Goal: Navigation & Orientation: Find specific page/section

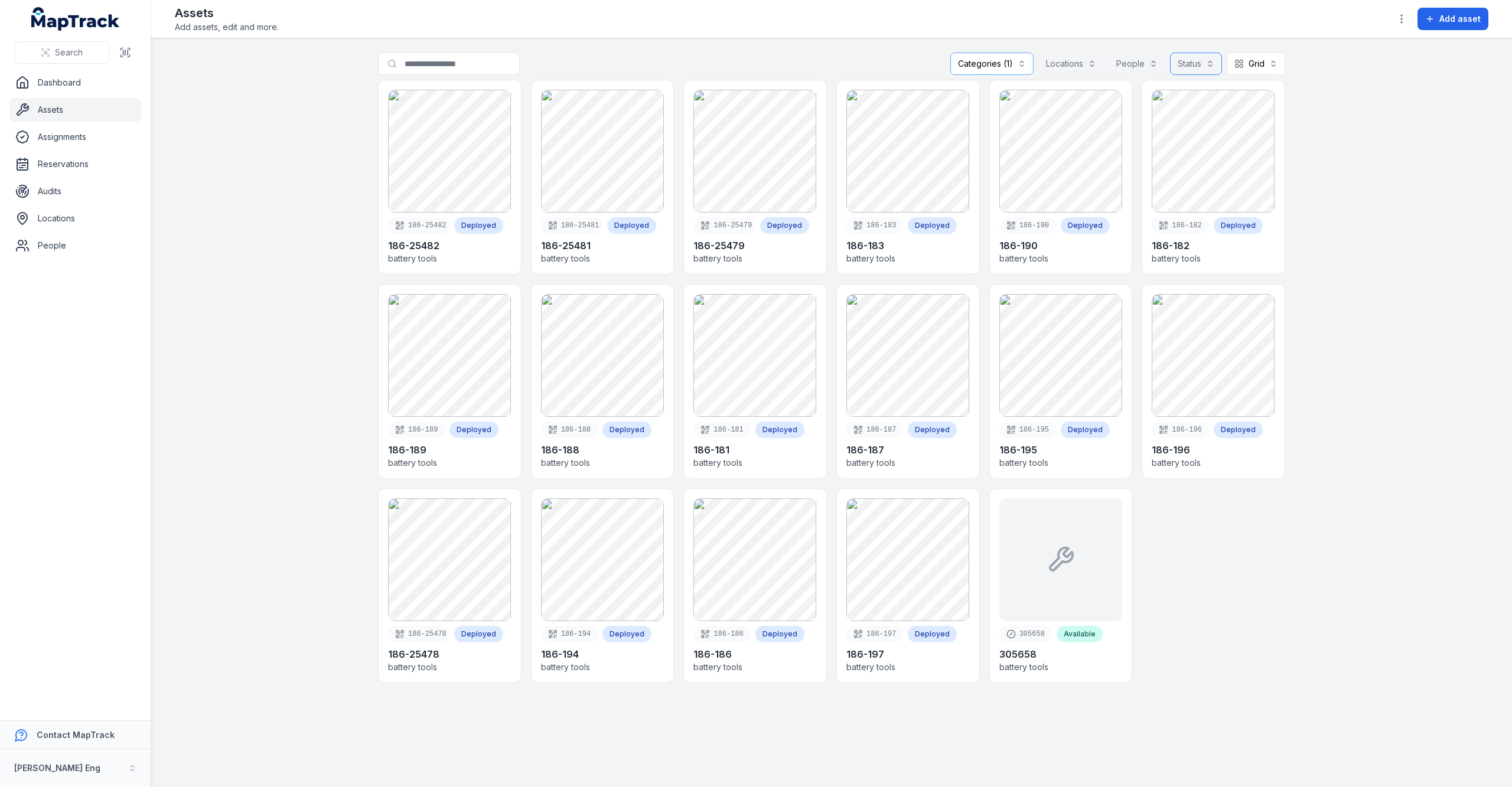
click at [1202, 59] on button "Status" at bounding box center [1196, 64] width 52 height 22
click at [1141, 62] on button "People" at bounding box center [1137, 64] width 57 height 22
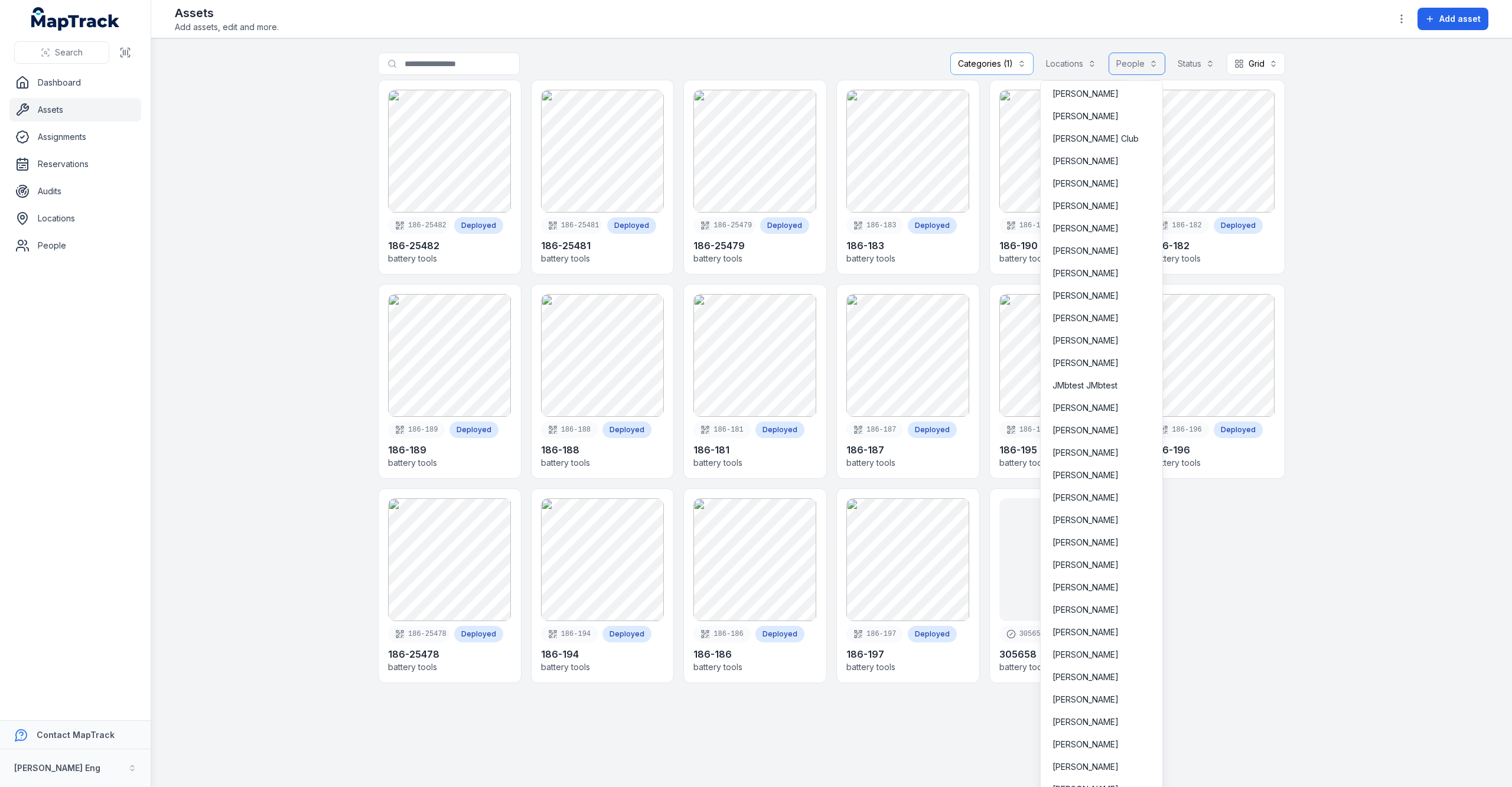
click at [1141, 62] on button "People" at bounding box center [1137, 64] width 57 height 22
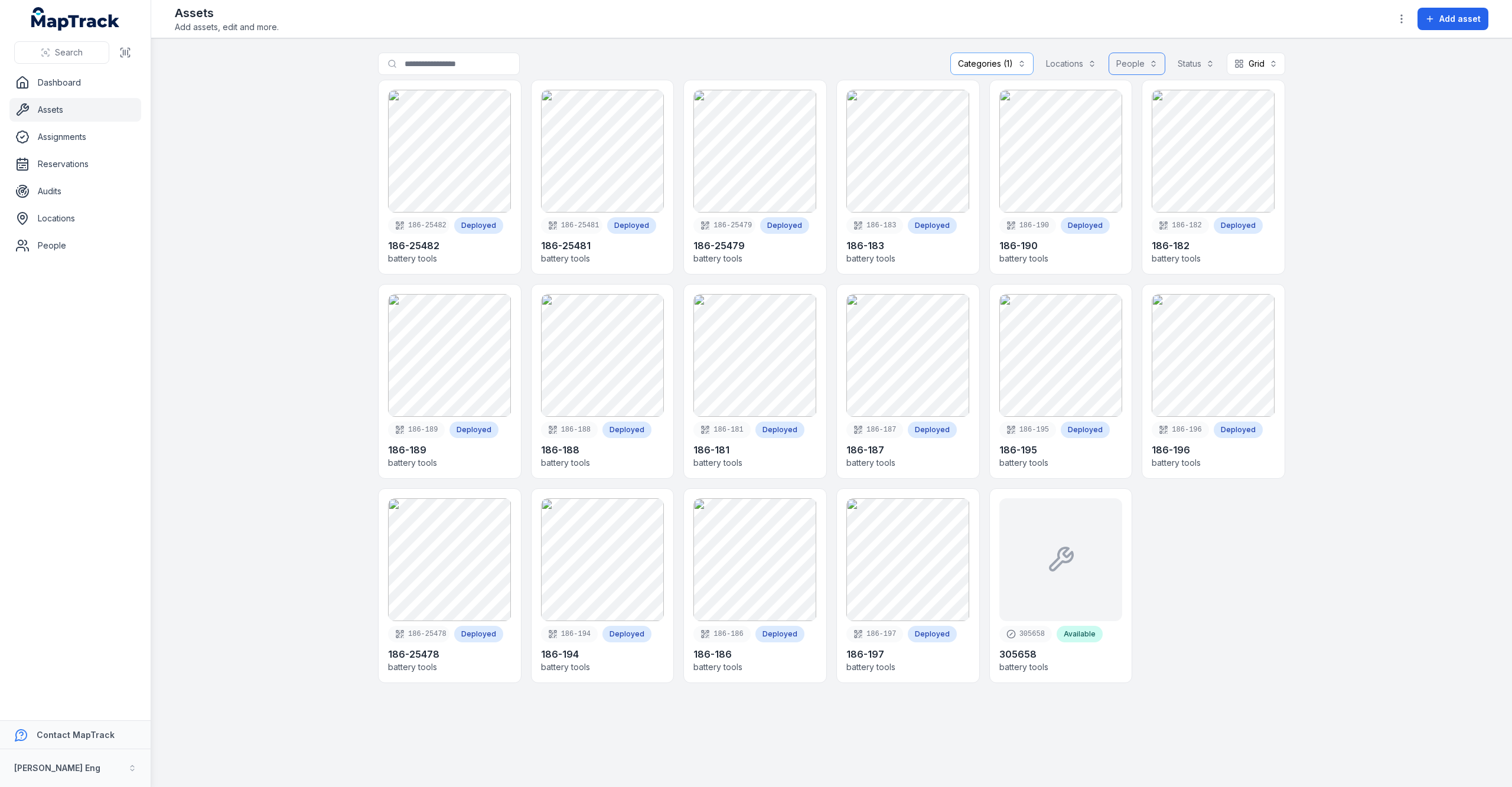
click at [1061, 64] on button "Locations" at bounding box center [1071, 64] width 65 height 22
click at [76, 77] on link "Dashboard" at bounding box center [75, 83] width 132 height 23
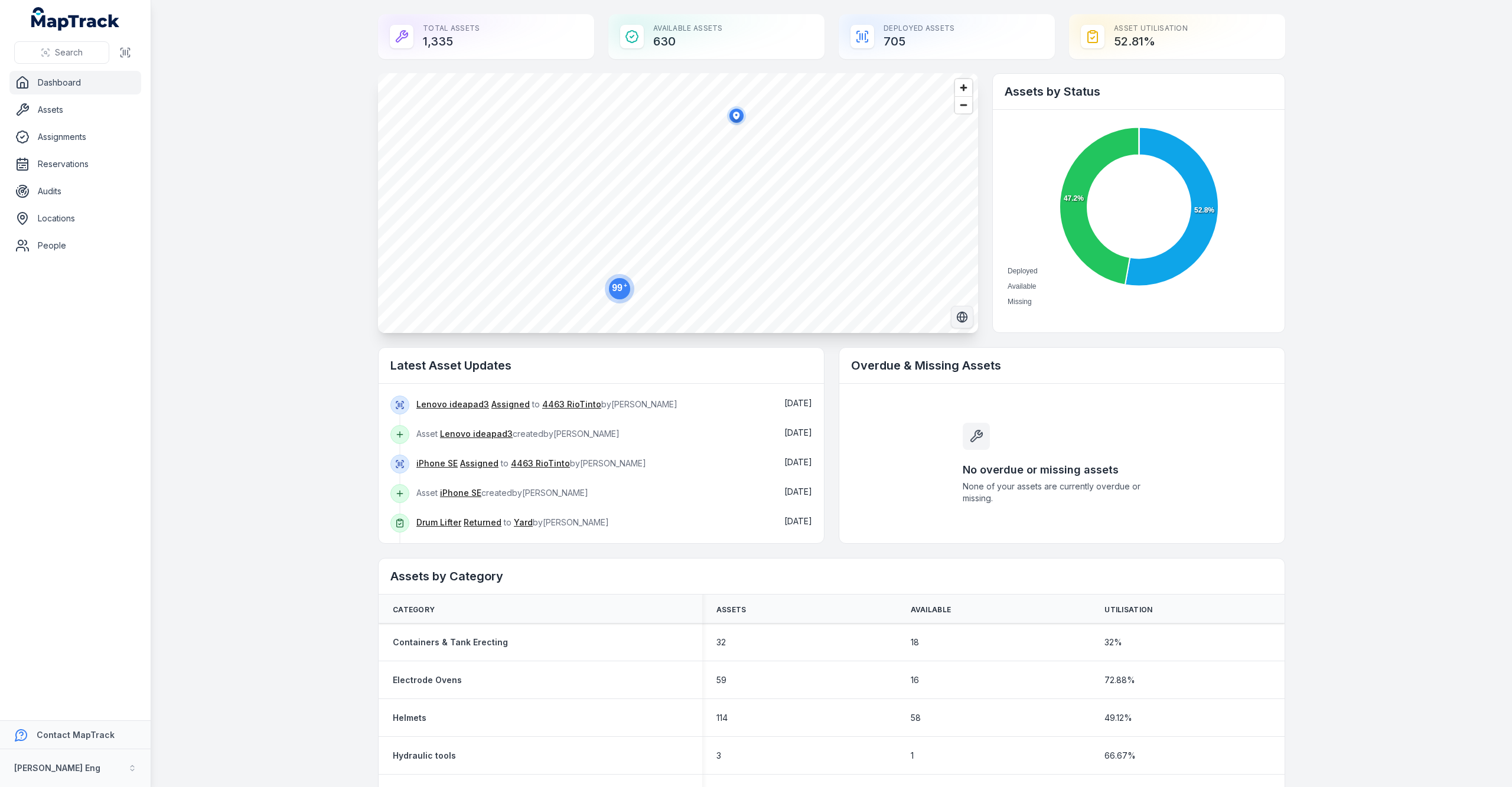
click at [956, 314] on icon "Switch to Satellite View" at bounding box center [961, 317] width 12 height 12
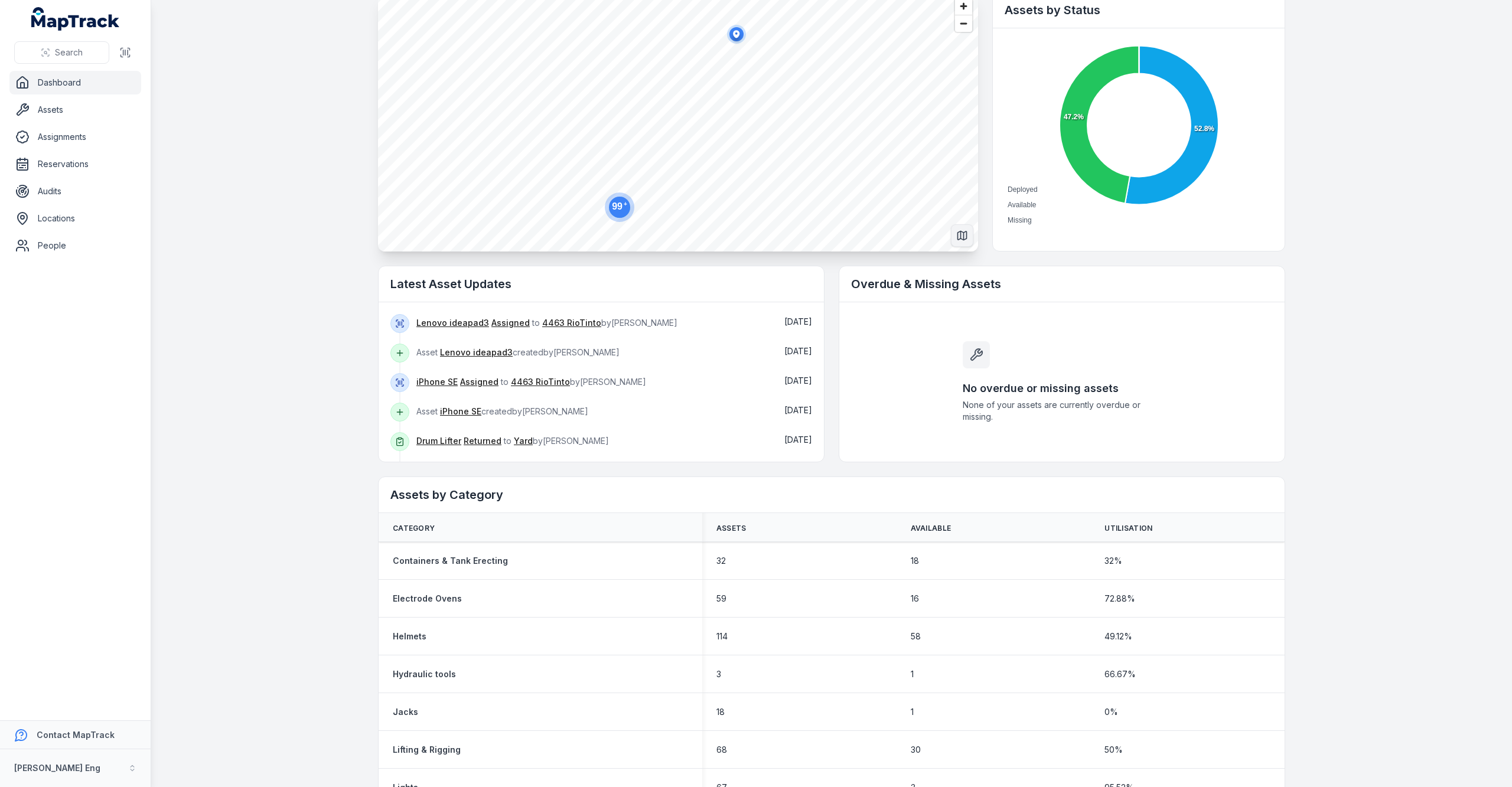
scroll to position [60, 0]
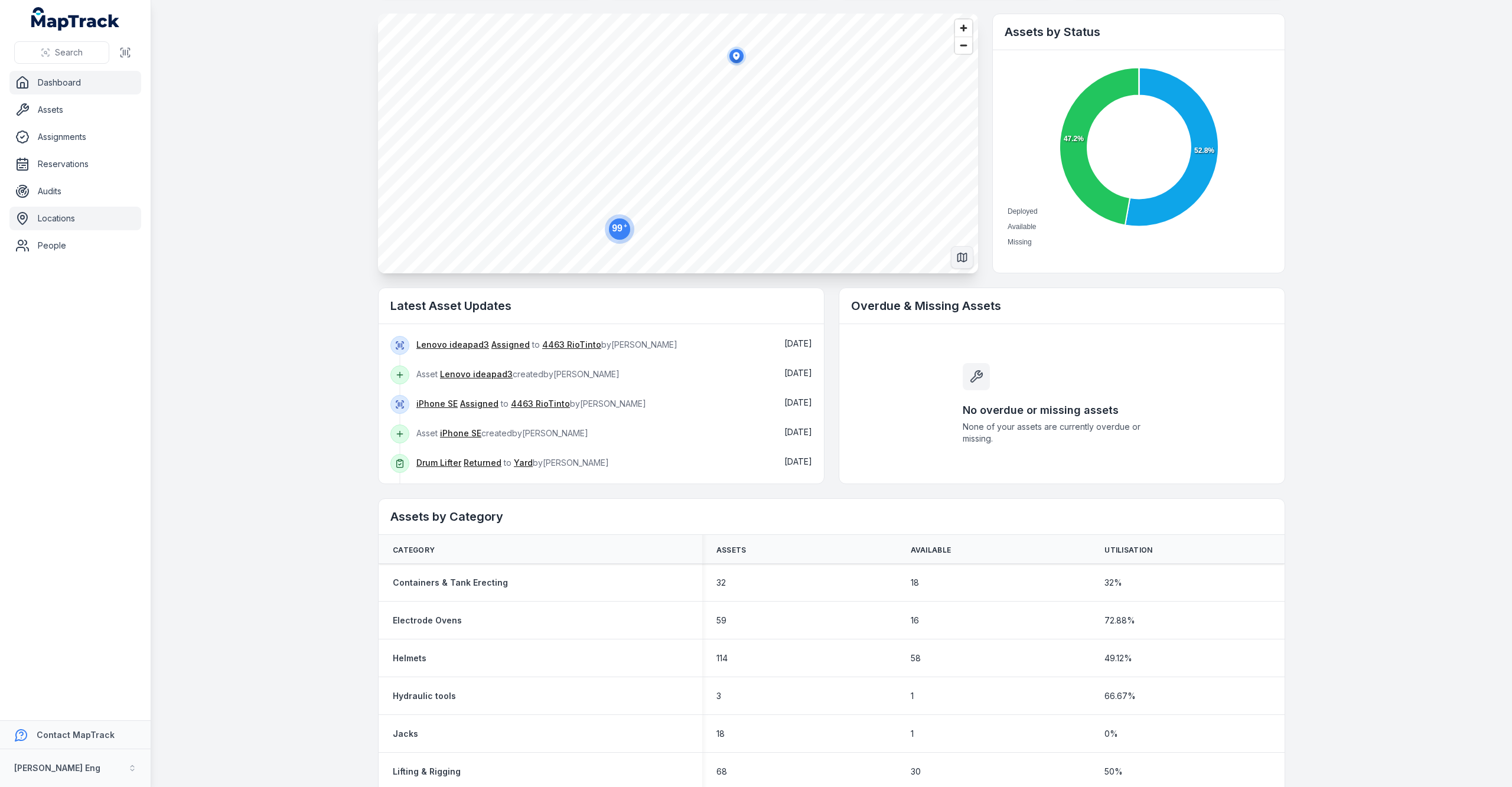
click at [57, 214] on link "Locations" at bounding box center [75, 219] width 132 height 23
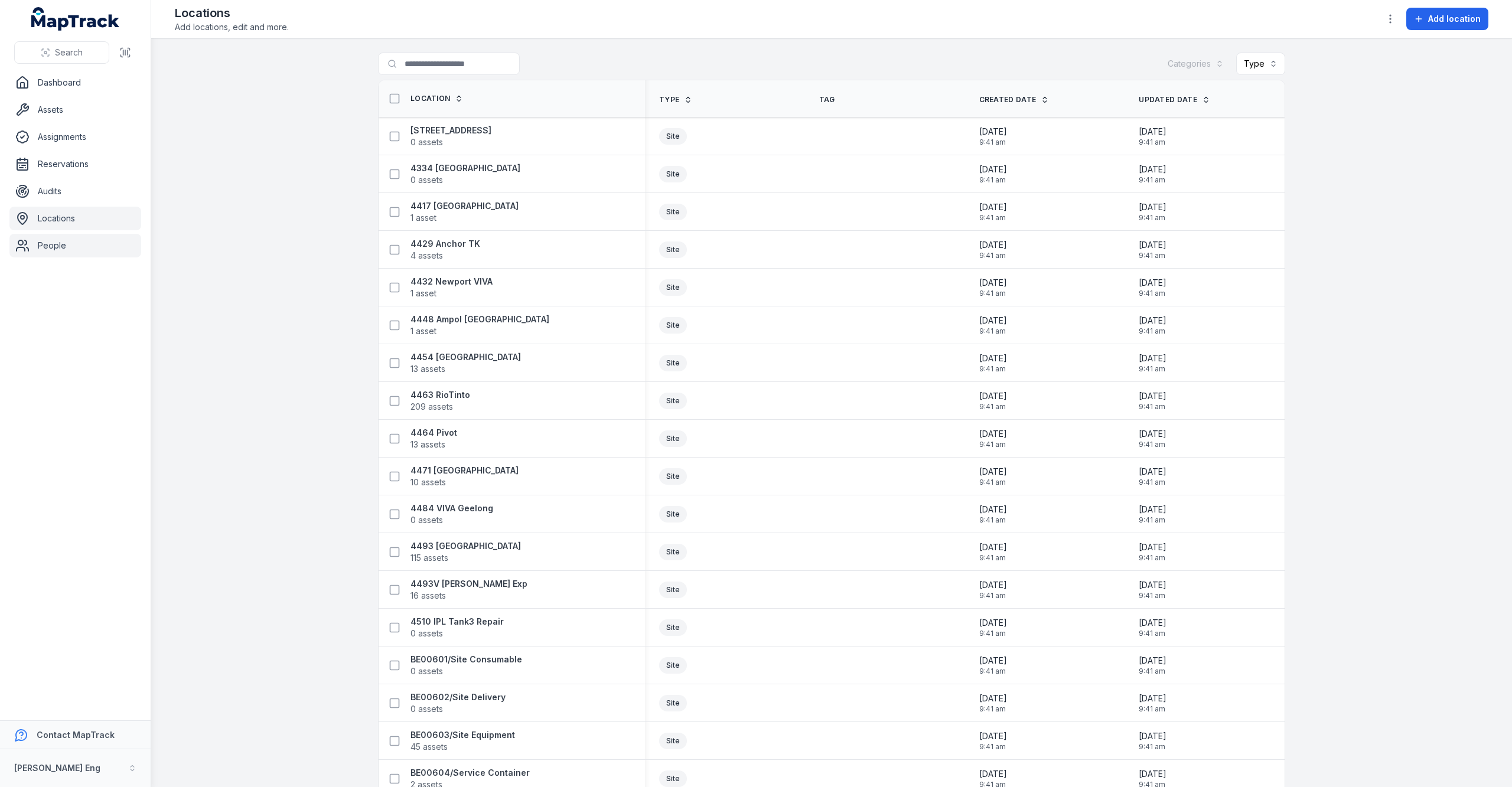
click at [45, 242] on link "People" at bounding box center [75, 245] width 132 height 23
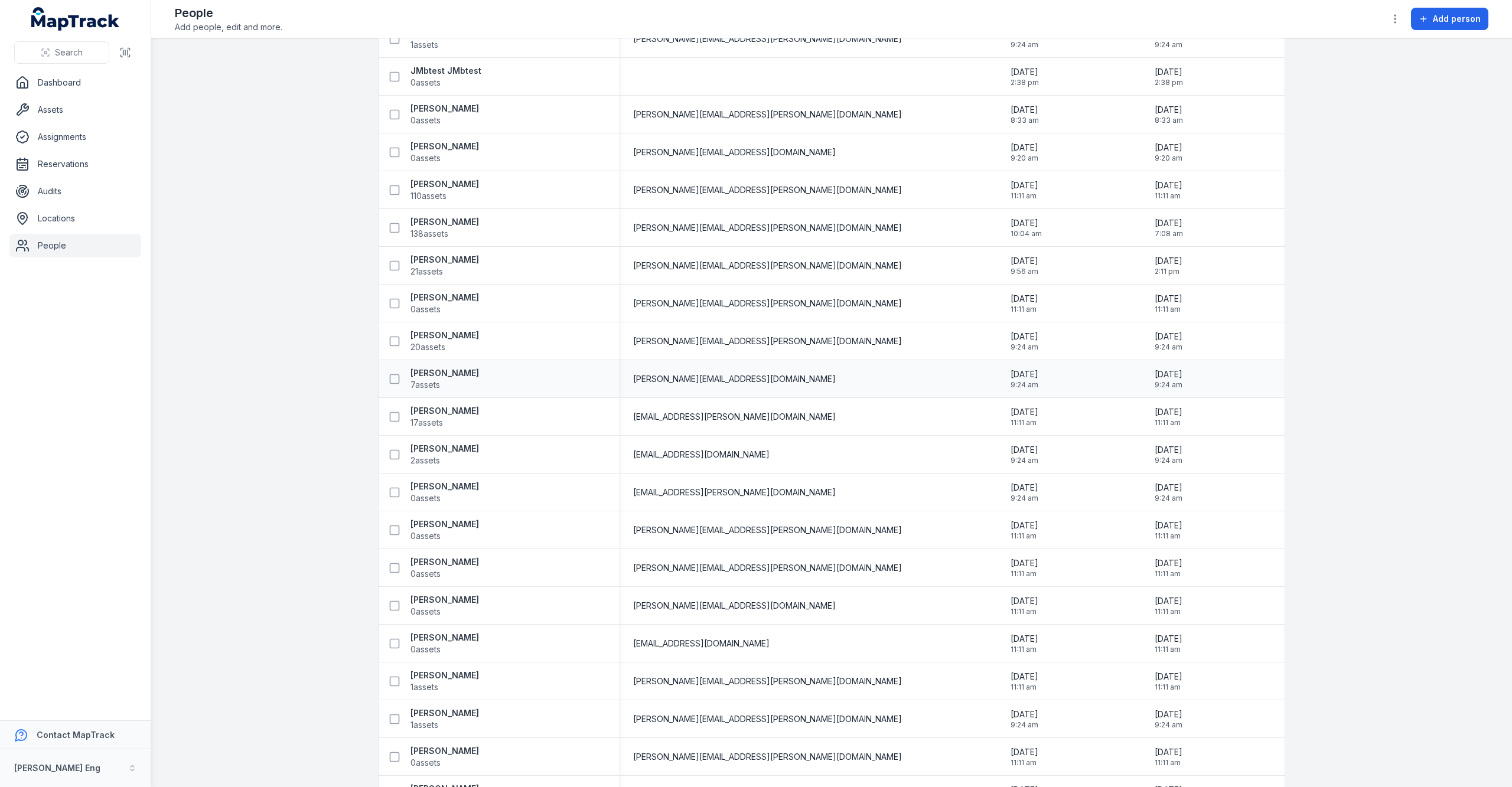
scroll to position [820, 0]
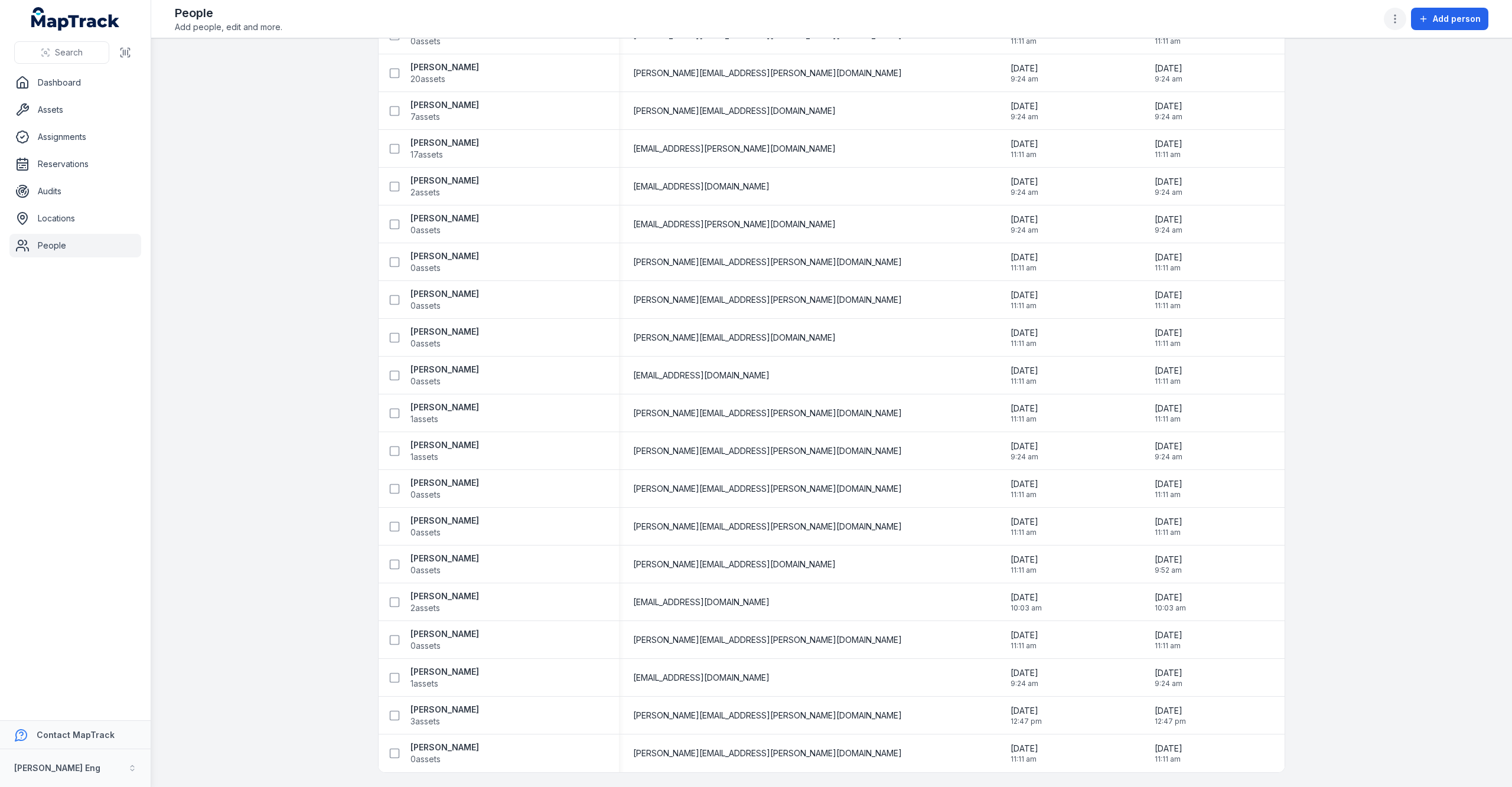
click at [1401, 15] on icon "button" at bounding box center [1395, 19] width 12 height 12
click at [58, 86] on link "Dashboard" at bounding box center [75, 83] width 132 height 23
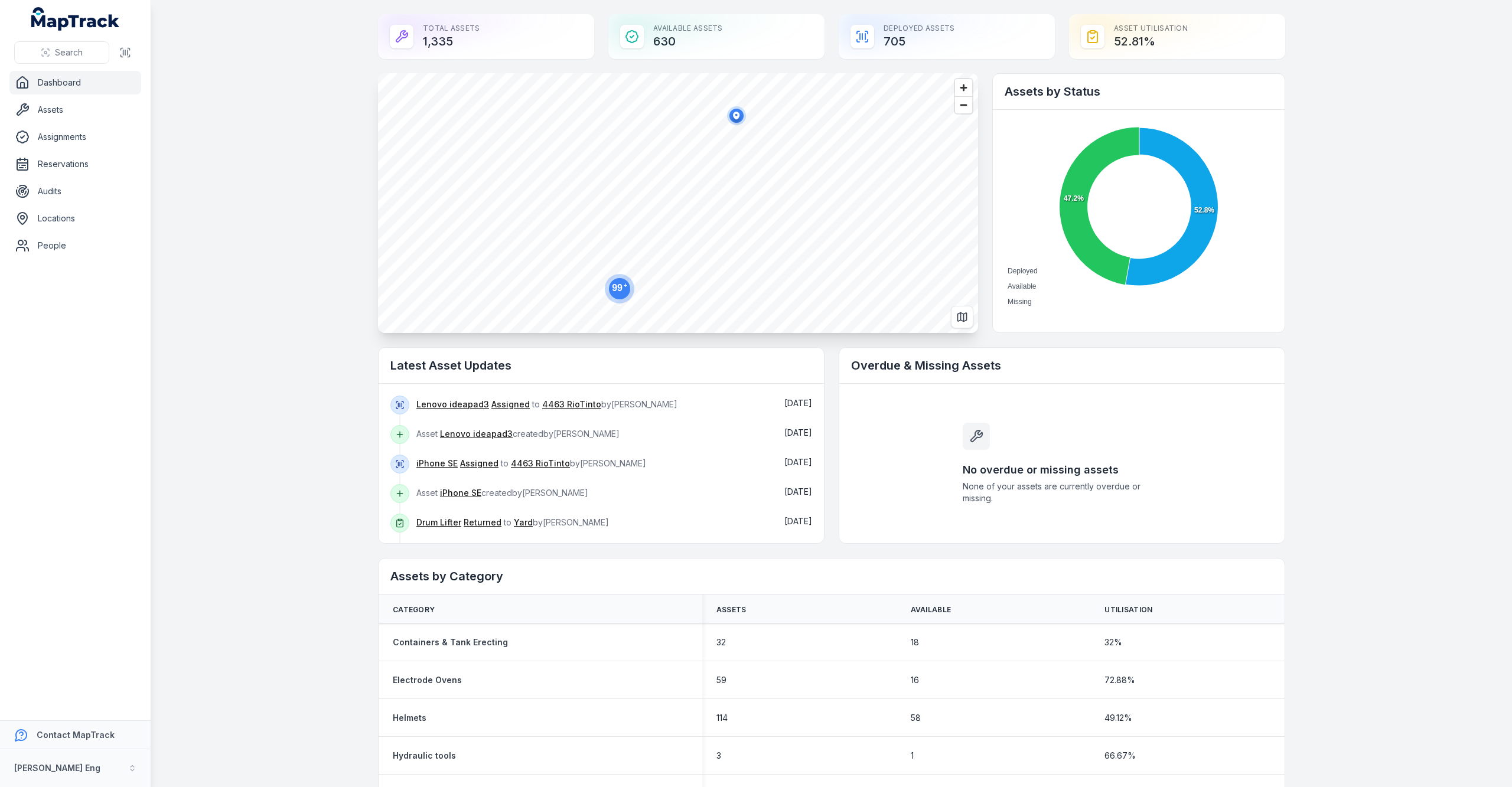
click at [96, 123] on ul "Dashboard Assets Assignments Reservations Audits Locations People" at bounding box center [75, 164] width 132 height 187
click at [87, 102] on link "Assets" at bounding box center [75, 110] width 132 height 23
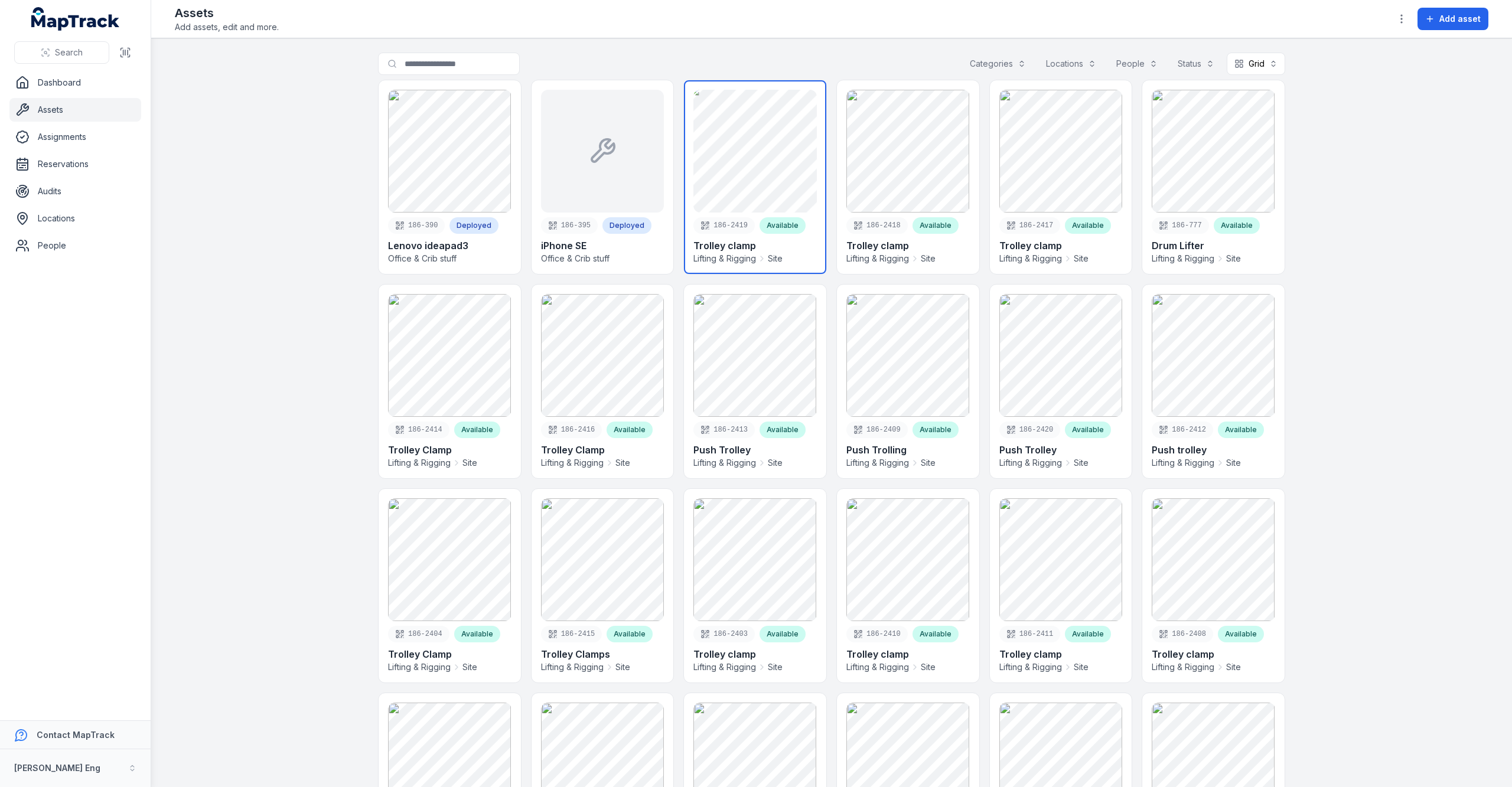
click at [759, 159] on link at bounding box center [755, 177] width 142 height 193
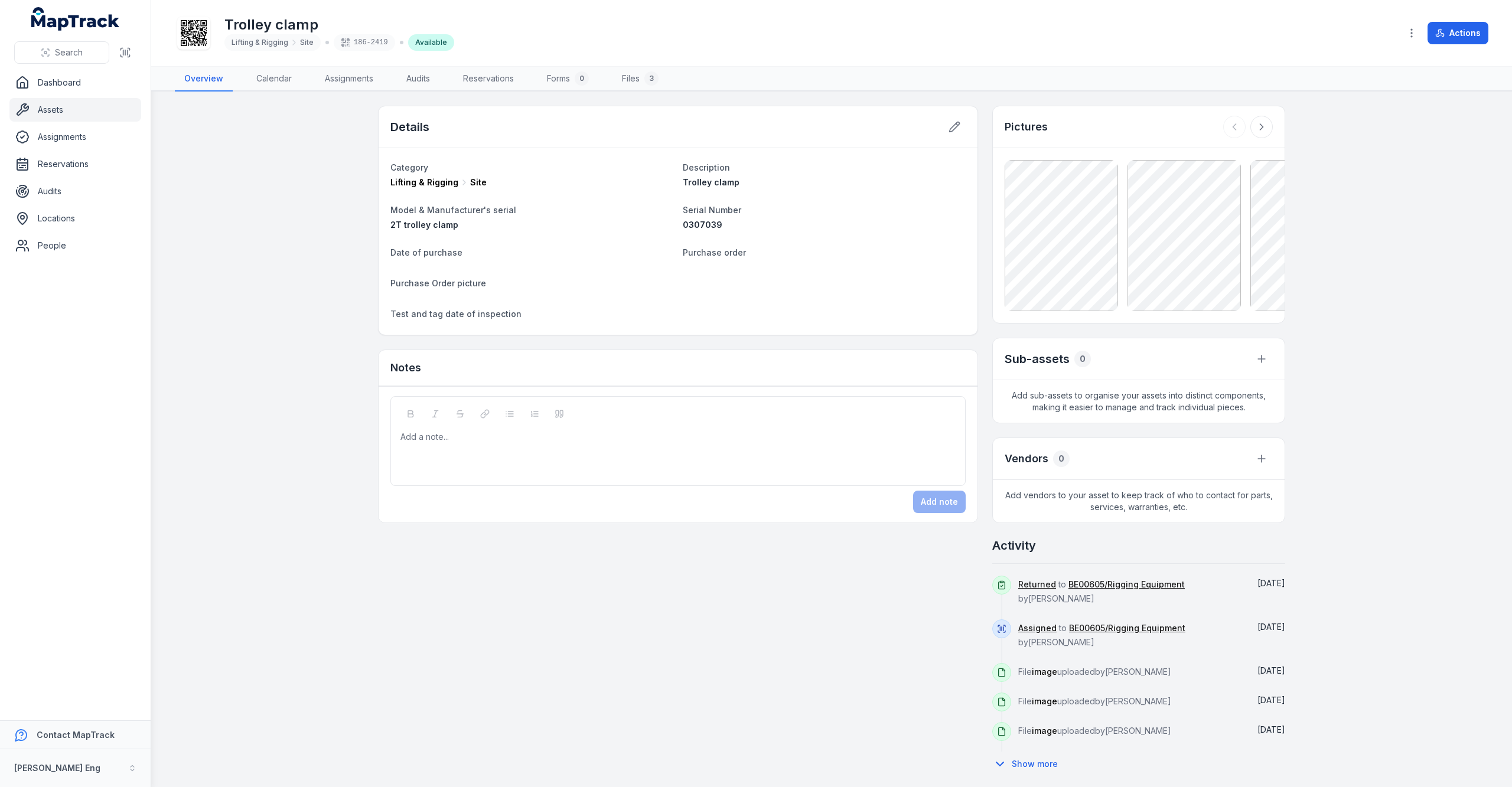
click at [79, 110] on link "Assets" at bounding box center [75, 110] width 132 height 23
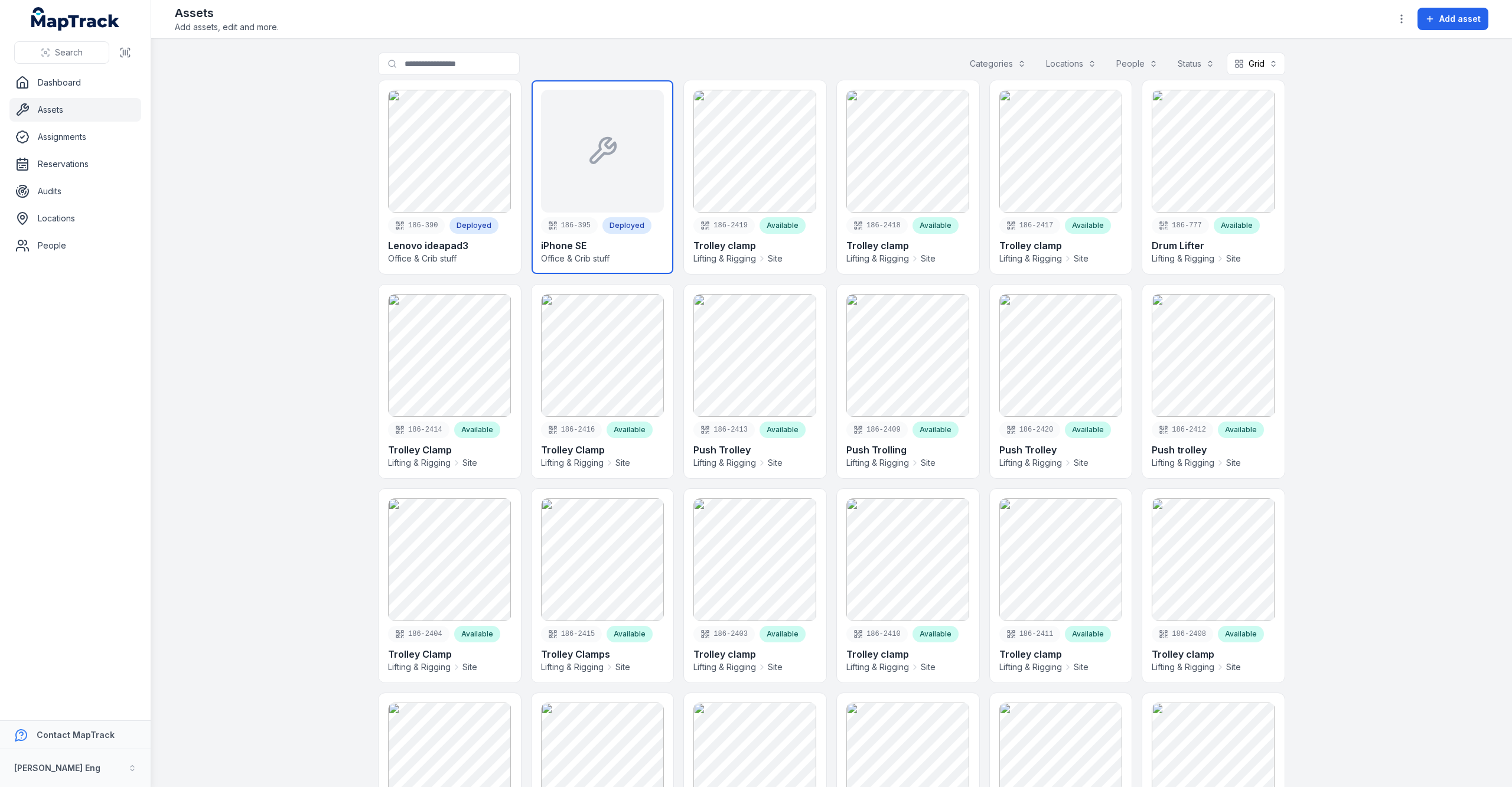
click at [592, 119] on link at bounding box center [602, 177] width 142 height 193
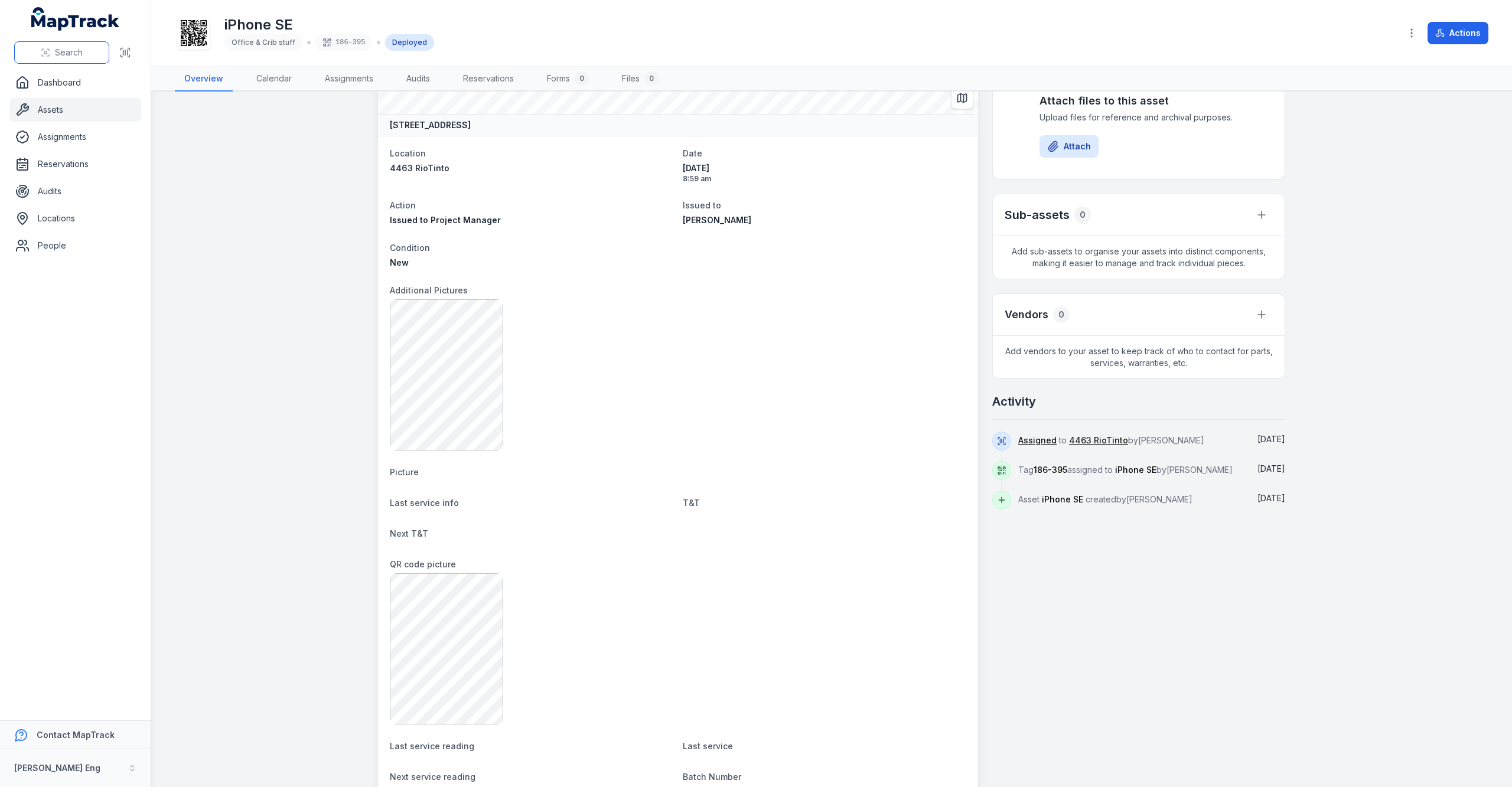
scroll to position [109, 0]
click at [60, 92] on link "Dashboard" at bounding box center [75, 83] width 132 height 23
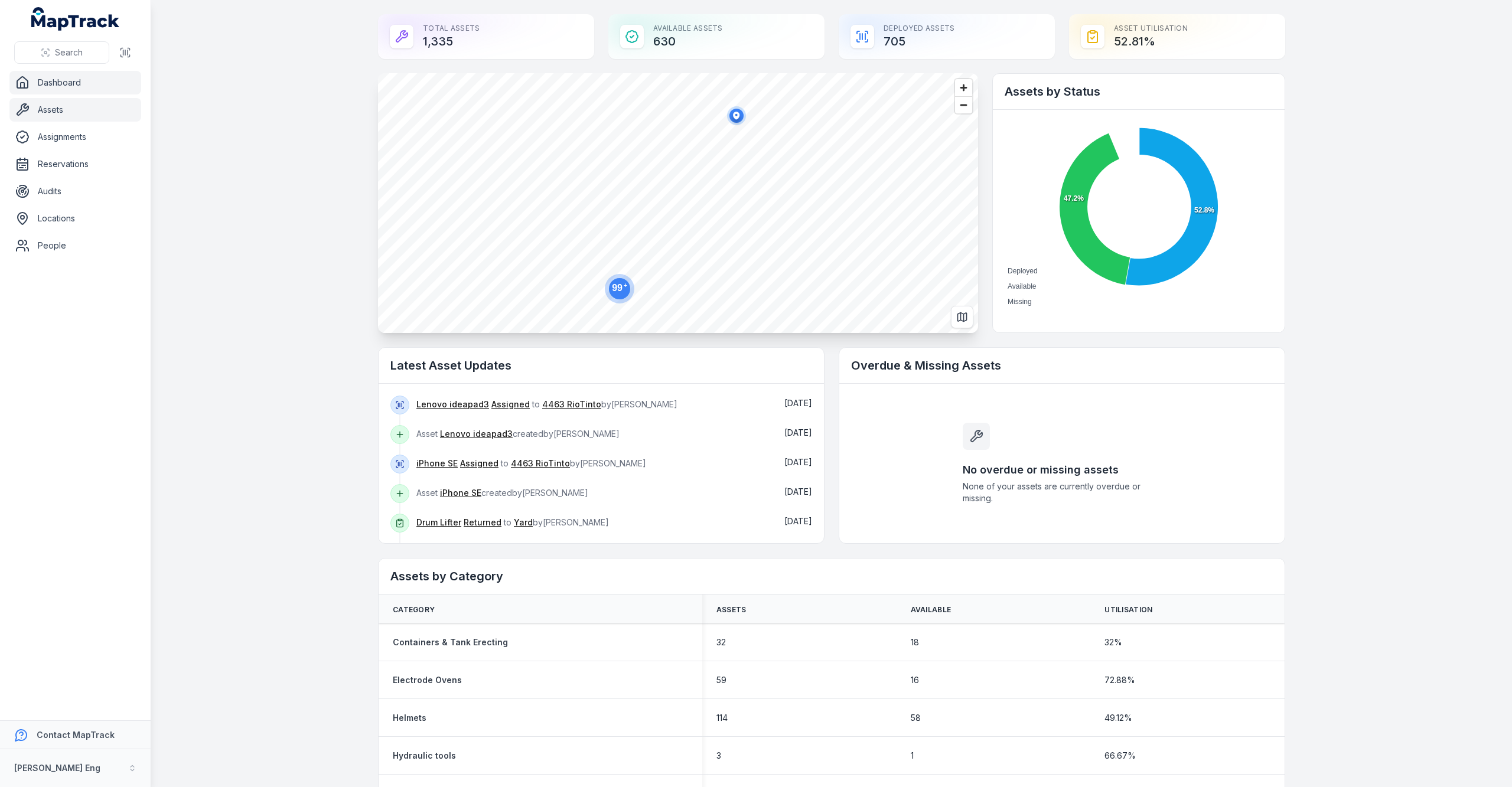
click at [57, 110] on link "Assets" at bounding box center [75, 110] width 132 height 23
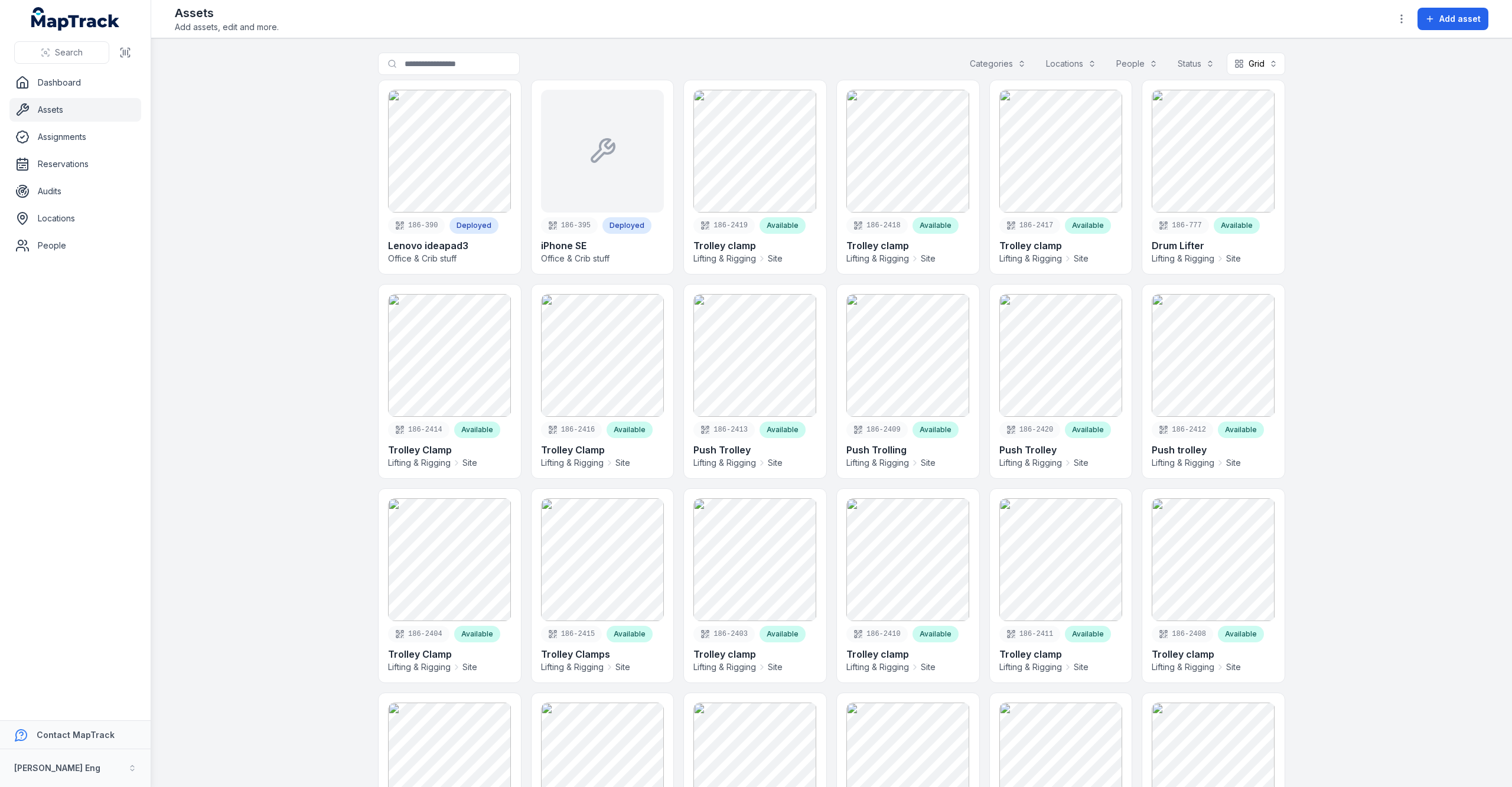
click at [982, 60] on button "Categories" at bounding box center [998, 64] width 72 height 22
click at [901, 93] on icon at bounding box center [897, 93] width 9 height 9
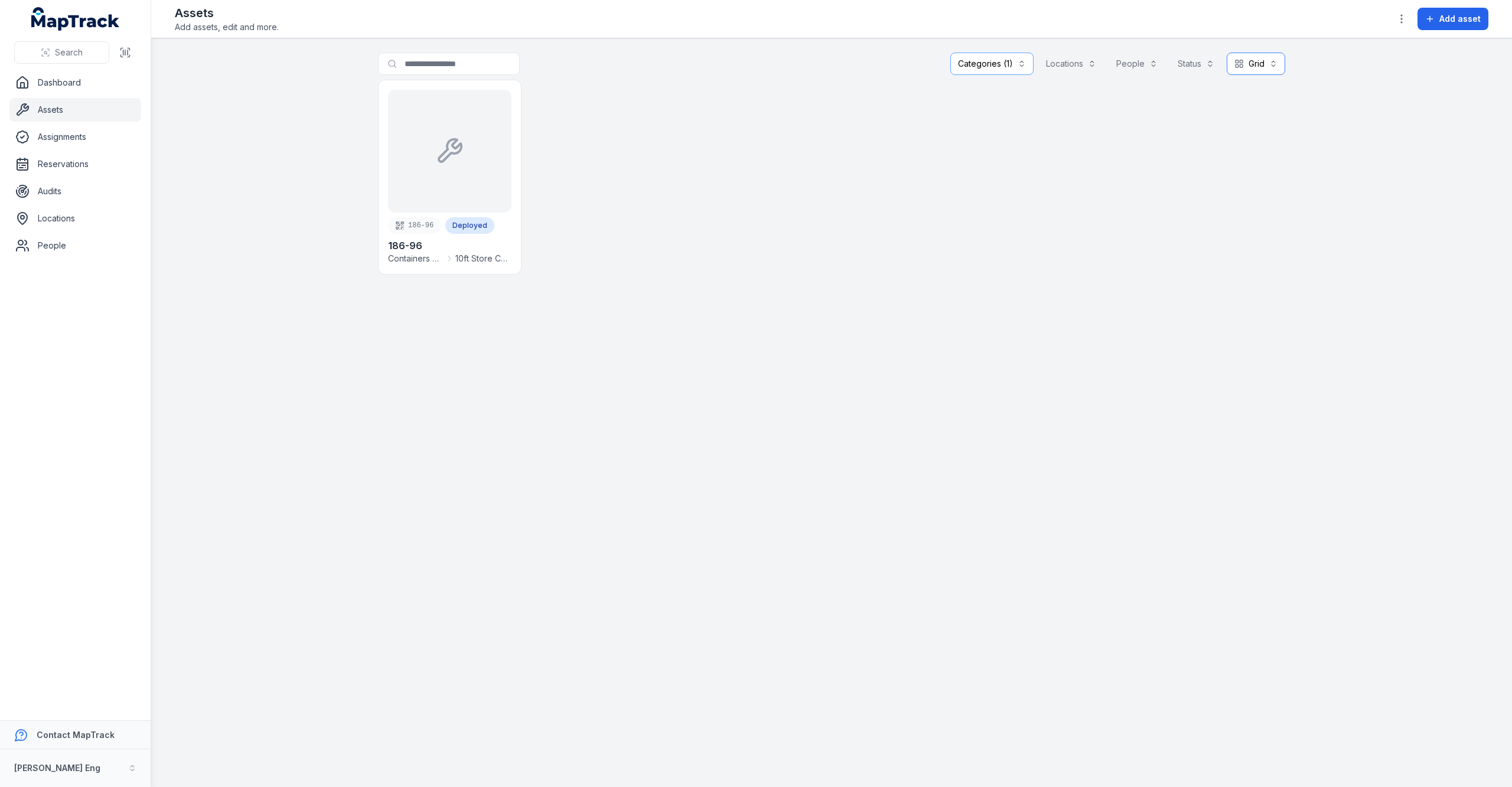
click at [1261, 67] on button "Grid ****" at bounding box center [1256, 64] width 59 height 22
click at [1248, 86] on div "Table" at bounding box center [1247, 94] width 69 height 21
